Goal: Navigation & Orientation: Understand site structure

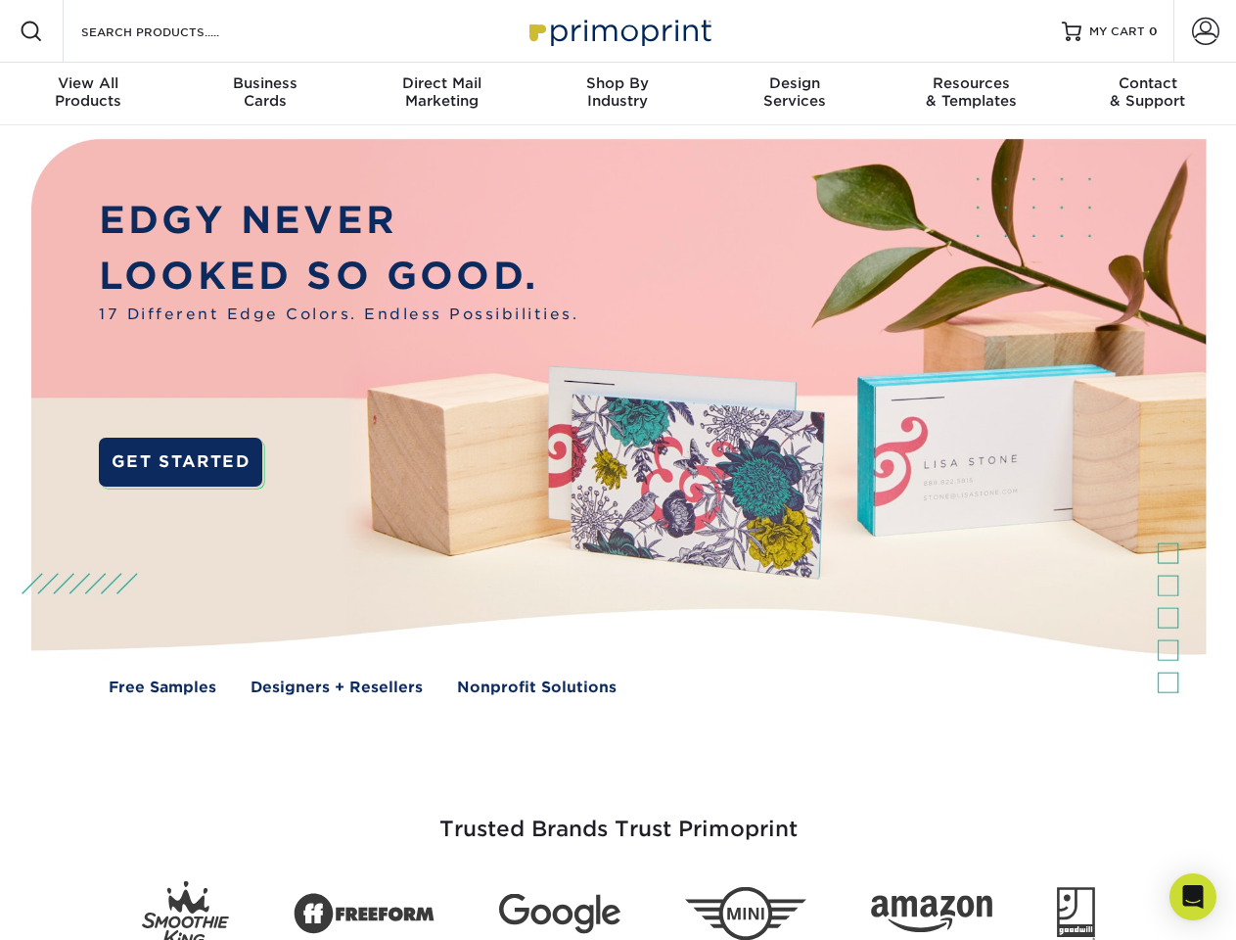
click at [618, 470] on img at bounding box center [618, 431] width 1224 height 612
click at [31, 31] on span at bounding box center [31, 31] width 23 height 23
click at [1205, 31] on span at bounding box center [1205, 31] width 27 height 27
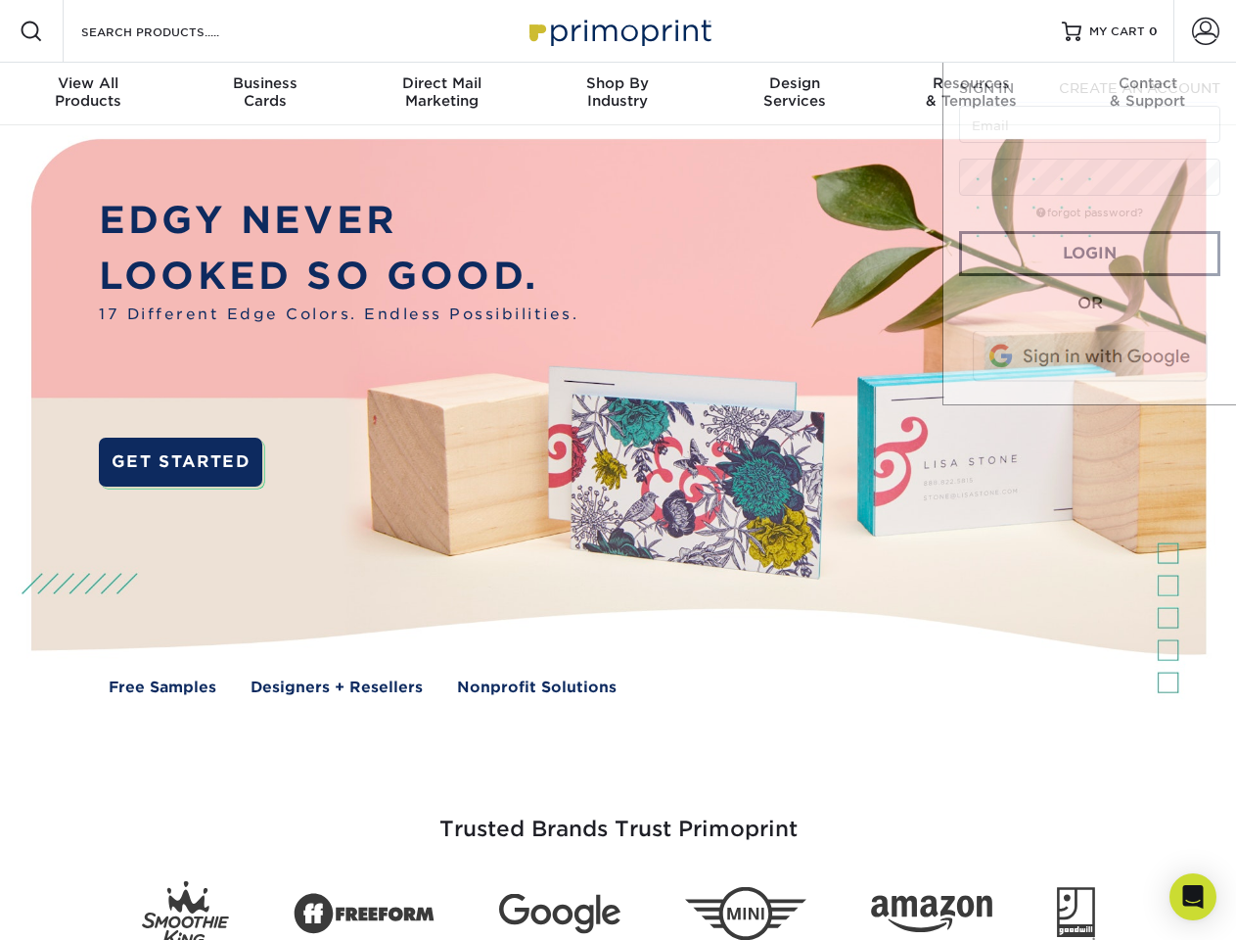
click at [88, 94] on div "View All Products" at bounding box center [88, 91] width 176 height 35
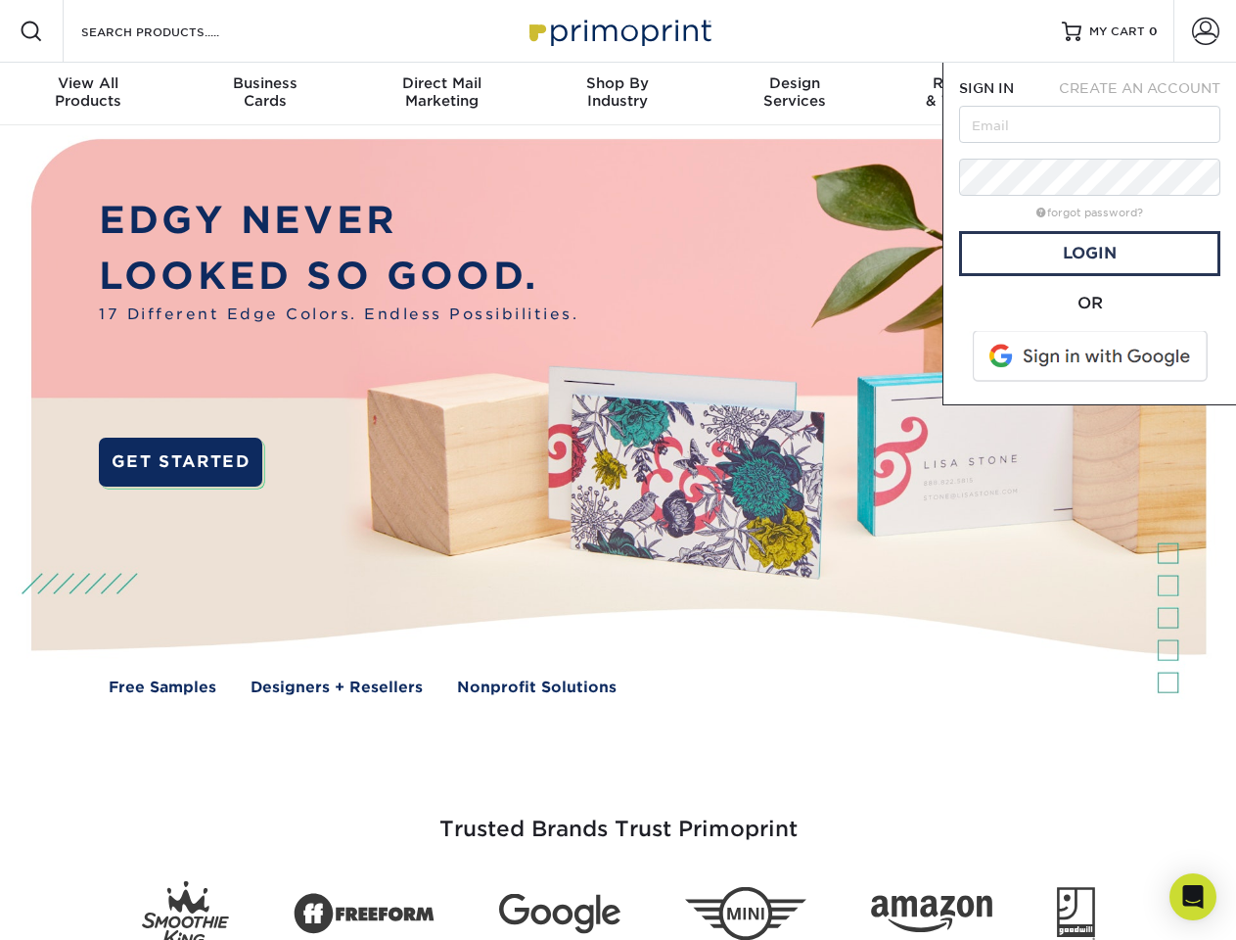
click at [264, 94] on div "Business Cards" at bounding box center [264, 91] width 176 height 35
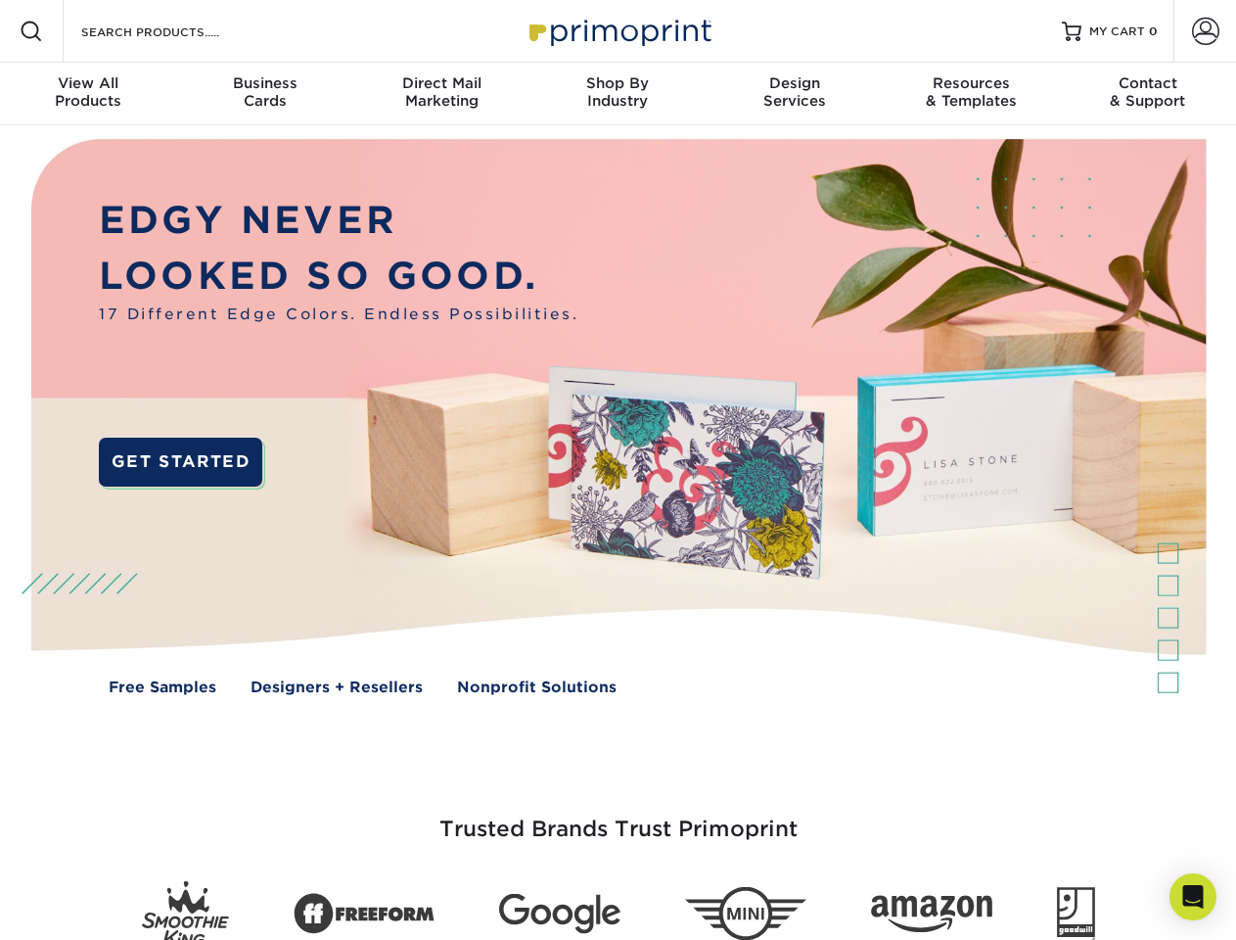
click at [442, 94] on div "Direct Mail Marketing" at bounding box center [441, 91] width 176 height 35
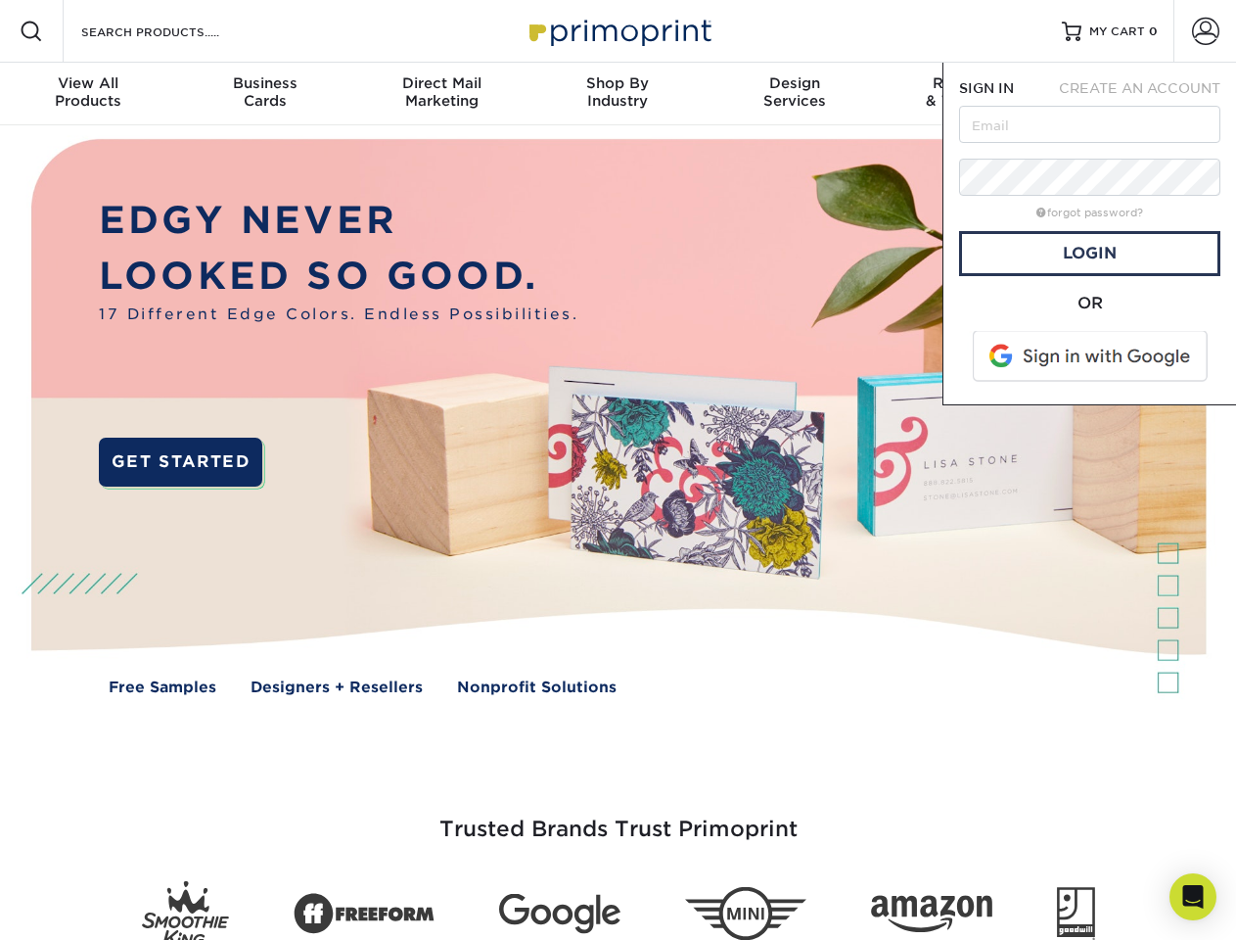
click at [618, 94] on div "Shop By Industry" at bounding box center [618, 91] width 176 height 35
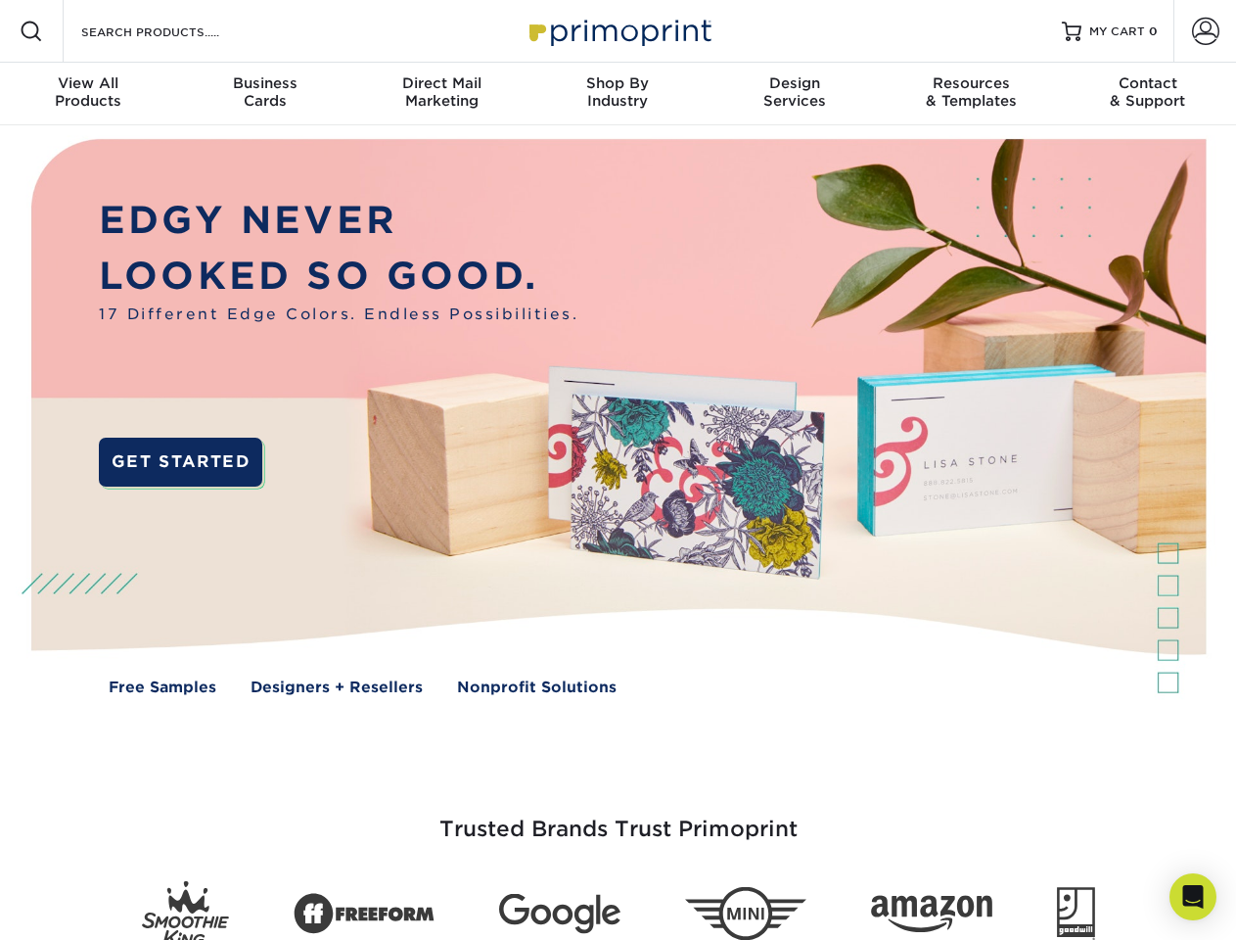
click at [795, 94] on div "Design Services" at bounding box center [795, 91] width 176 height 35
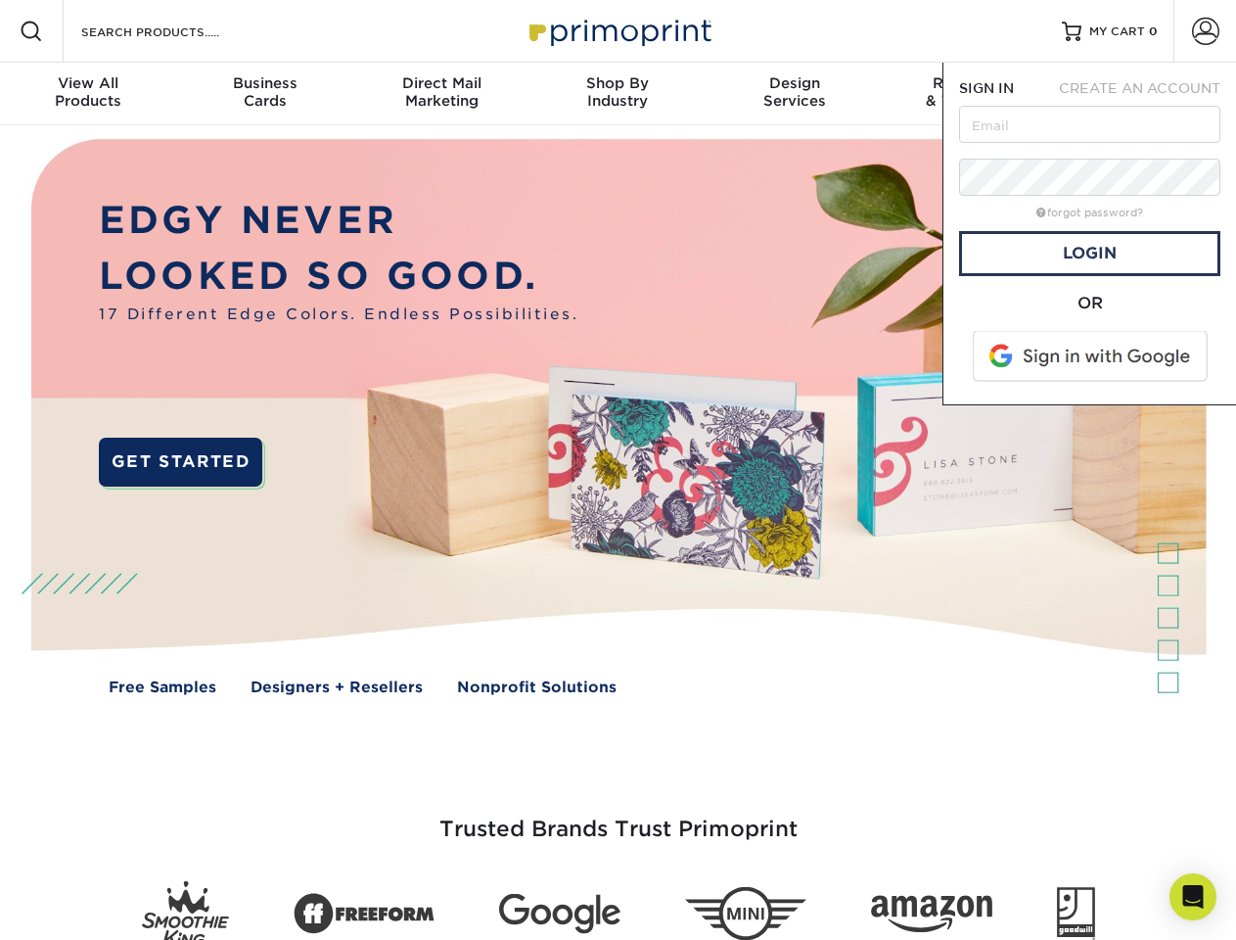
click at [971, 94] on span "SIGN IN" at bounding box center [986, 88] width 55 height 16
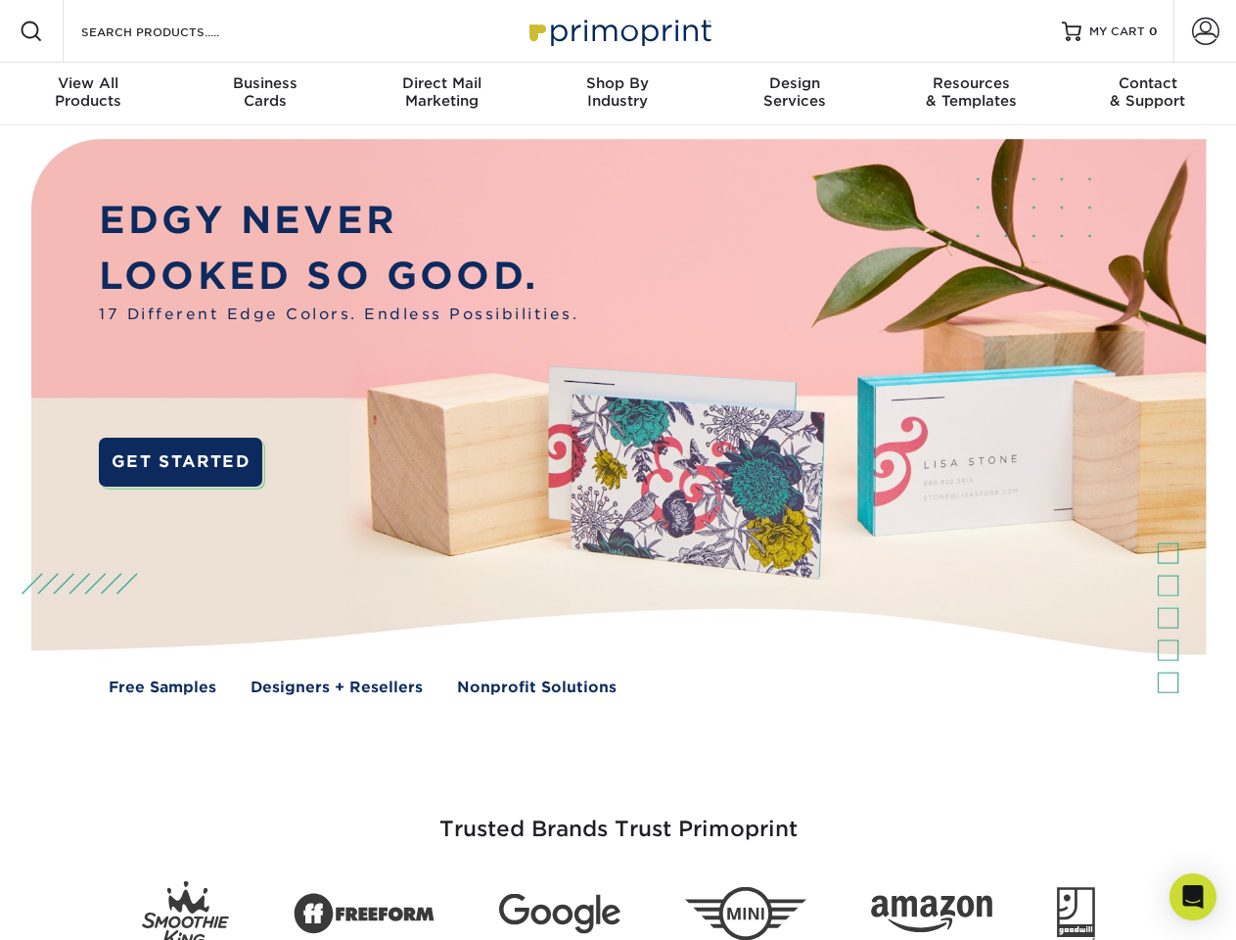
click at [1148, 94] on div "Contact & Support" at bounding box center [1148, 91] width 176 height 35
